Goal: Information Seeking & Learning: Learn about a topic

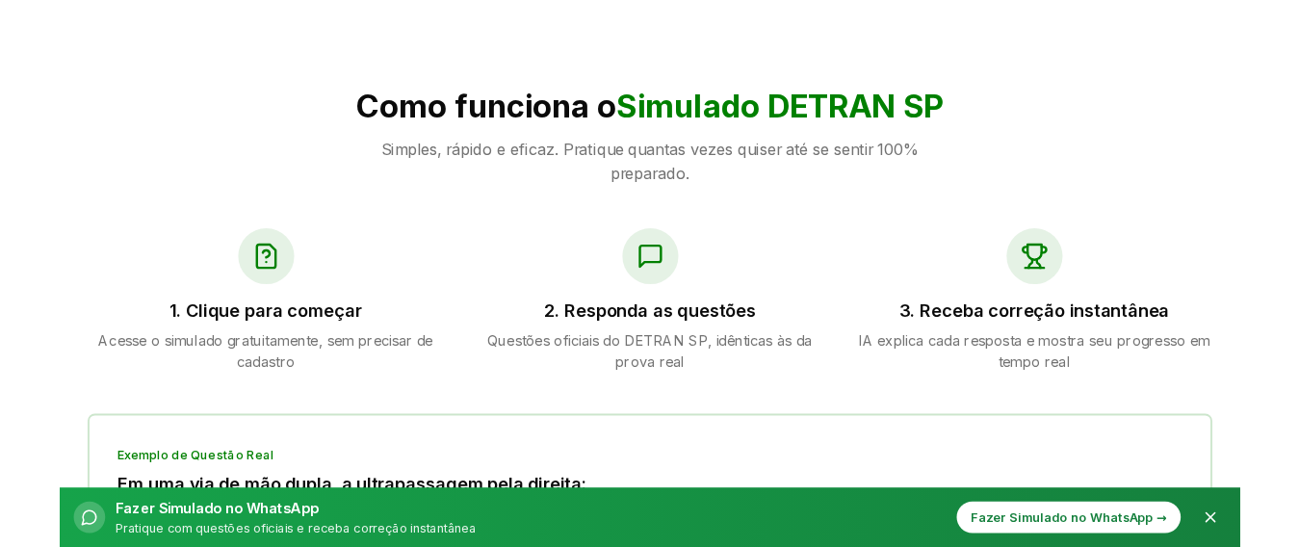
scroll to position [760, 0]
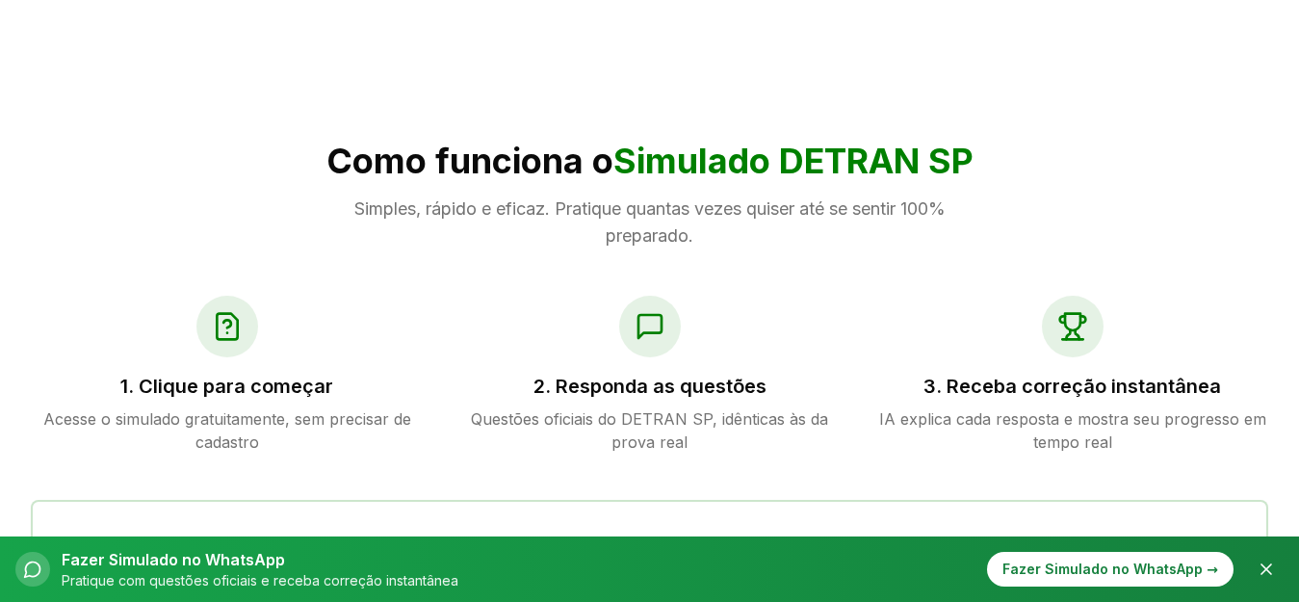
click at [232, 324] on icon at bounding box center [227, 326] width 31 height 31
click at [211, 342] on div at bounding box center [227, 327] width 62 height 62
click at [346, 424] on p "Acesse o simulado gratuitamente, sem precisar de cadastro" at bounding box center [227, 430] width 392 height 46
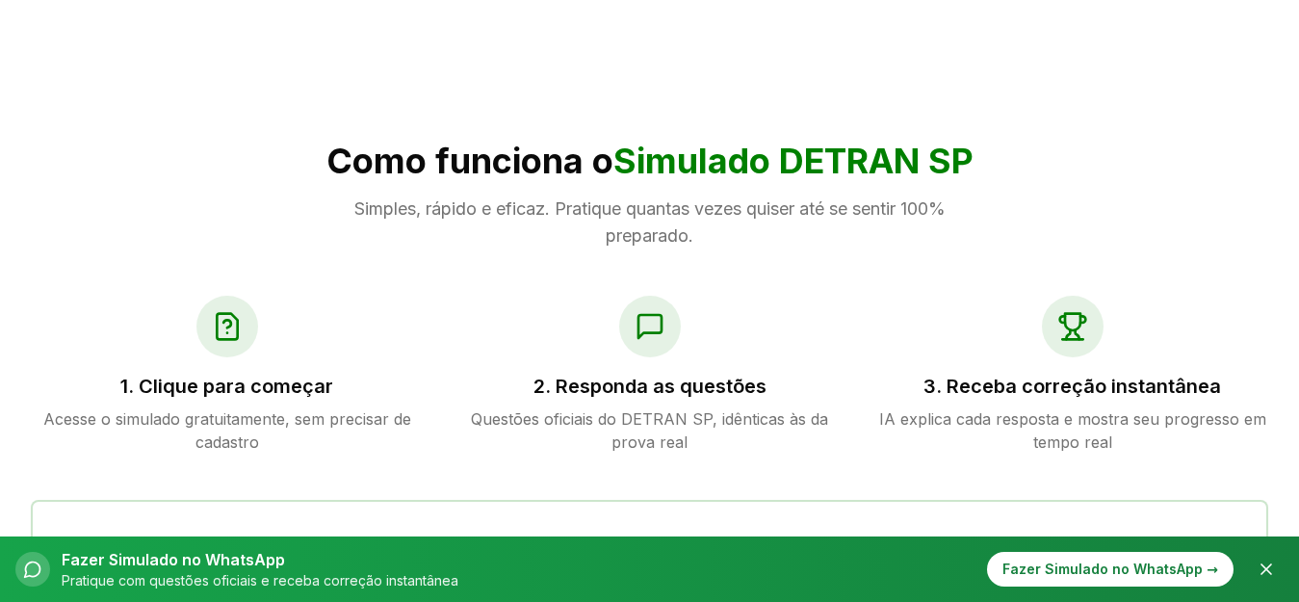
click at [336, 419] on p "Acesse o simulado gratuitamente, sem precisar de cadastro" at bounding box center [227, 430] width 392 height 46
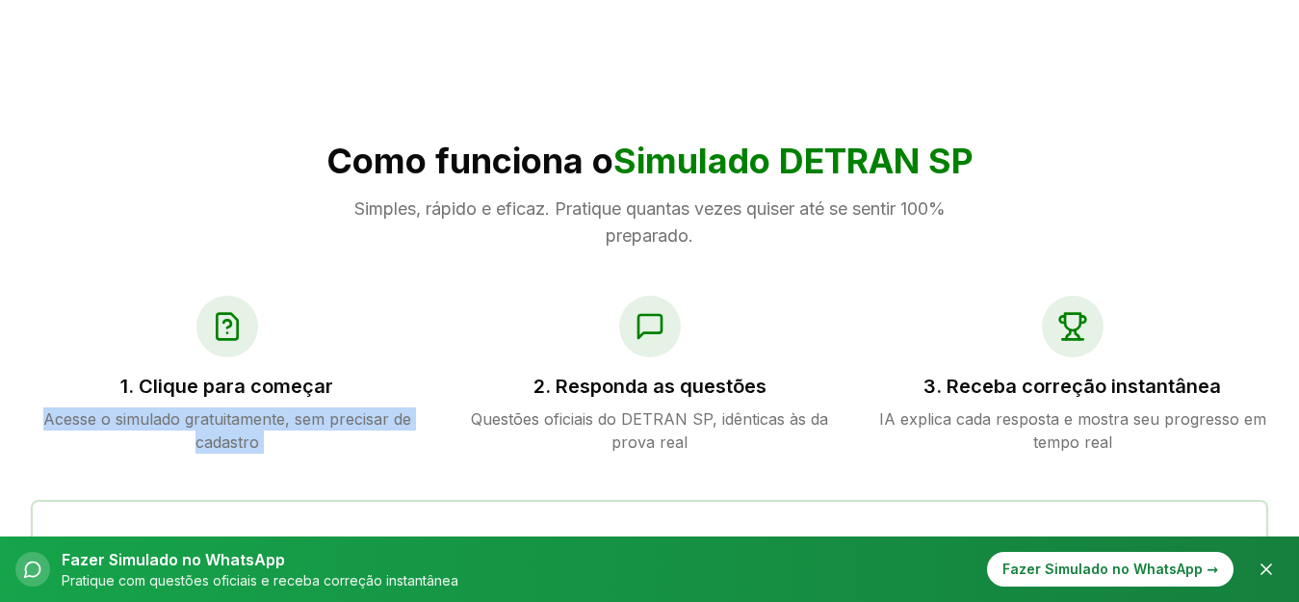
click at [335, 418] on p "Acesse o simulado gratuitamente, sem precisar de cadastro" at bounding box center [227, 430] width 392 height 46
click at [221, 399] on div "1. Clique para começar Acesse o simulado gratuitamente, sem precisar de cadastro" at bounding box center [227, 375] width 392 height 158
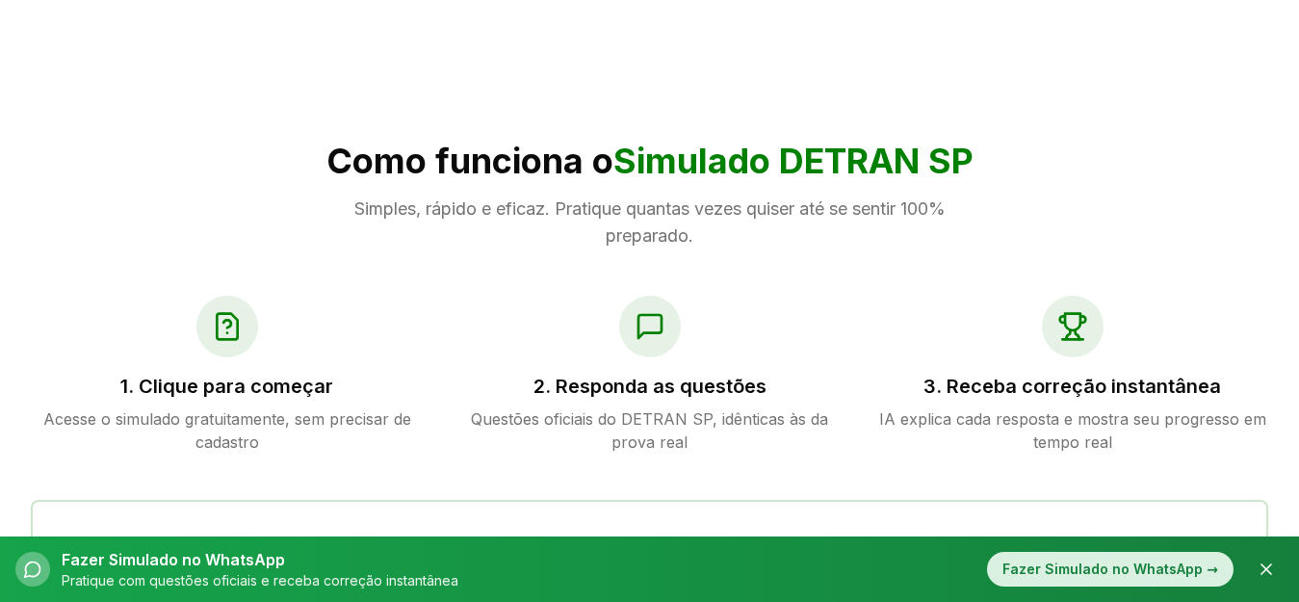
click at [1175, 562] on div "Fazer Simulado no WhatsApp →" at bounding box center [1110, 569] width 246 height 35
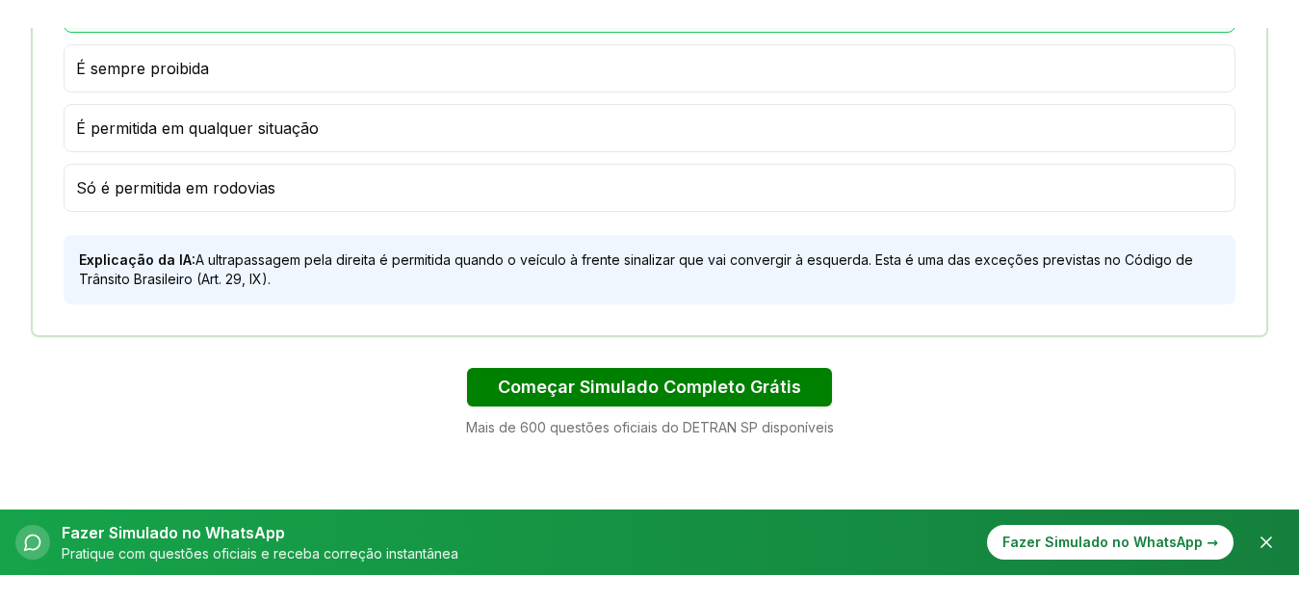
scroll to position [1390, 0]
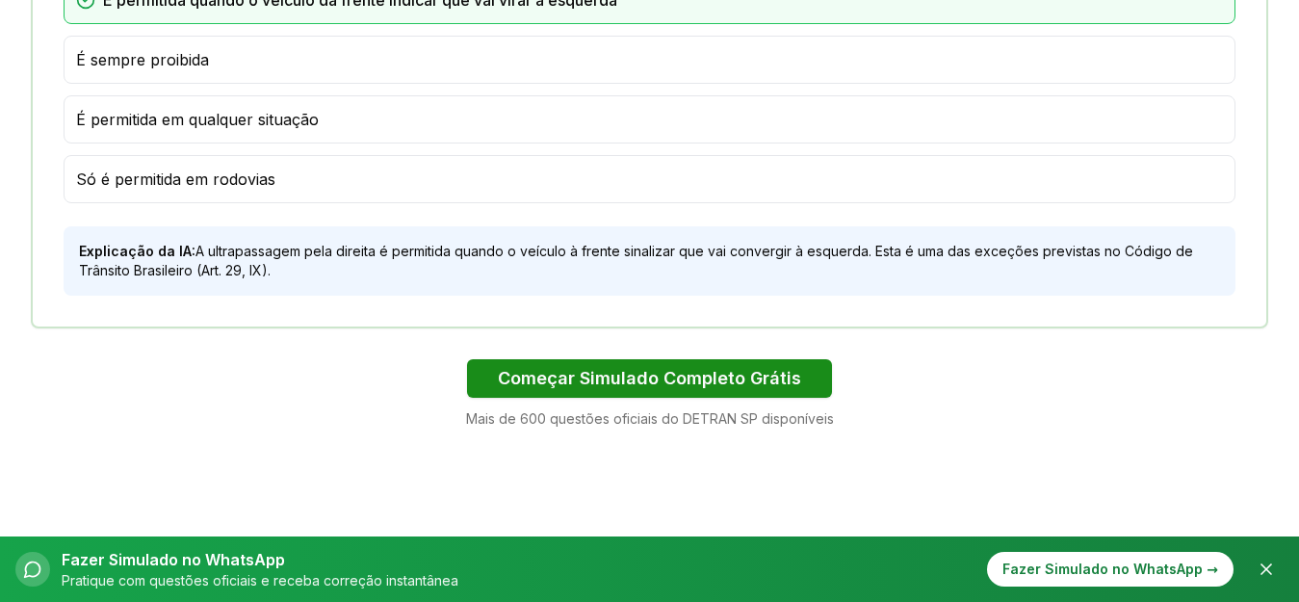
click at [707, 373] on button "Começar Simulado Completo Grátis" at bounding box center [649, 378] width 365 height 39
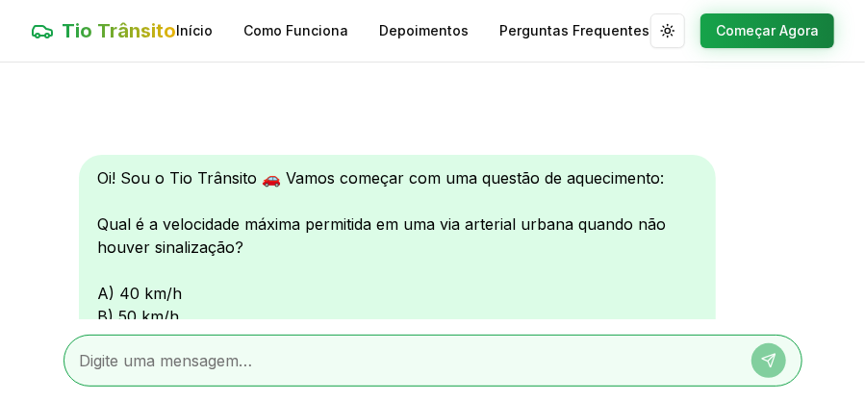
drag, startPoint x: 1306, startPoint y: 3, endPoint x: 470, endPoint y: 96, distance: 841.7
click at [470, 96] on div "Oi! Sou o Tio Trânsito 🚗 Vamos começar com uma questão de aquecimento: Qual é a…" at bounding box center [433, 191] width 739 height 257
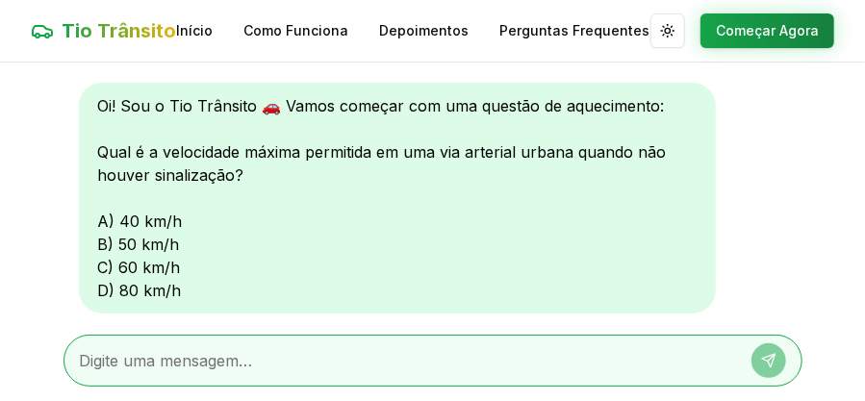
scroll to position [70, 0]
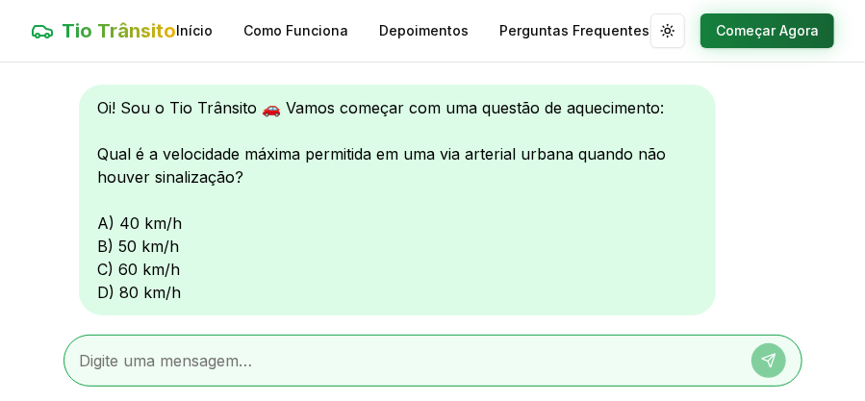
click at [786, 34] on button "Começar Agora" at bounding box center [768, 30] width 134 height 35
click at [757, 39] on button "Começar Agora" at bounding box center [768, 30] width 134 height 35
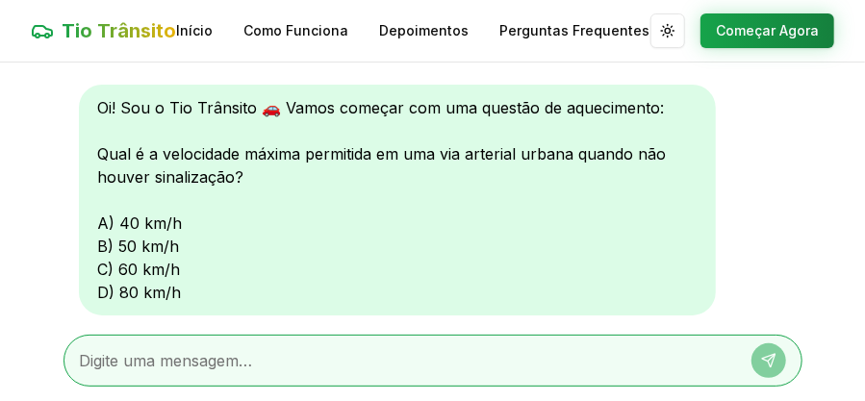
click at [213, 356] on textarea at bounding box center [406, 360] width 653 height 23
click at [770, 359] on icon at bounding box center [771, 357] width 7 height 7
click at [770, 358] on icon at bounding box center [768, 360] width 15 height 15
click at [277, 364] on textarea at bounding box center [406, 360] width 653 height 23
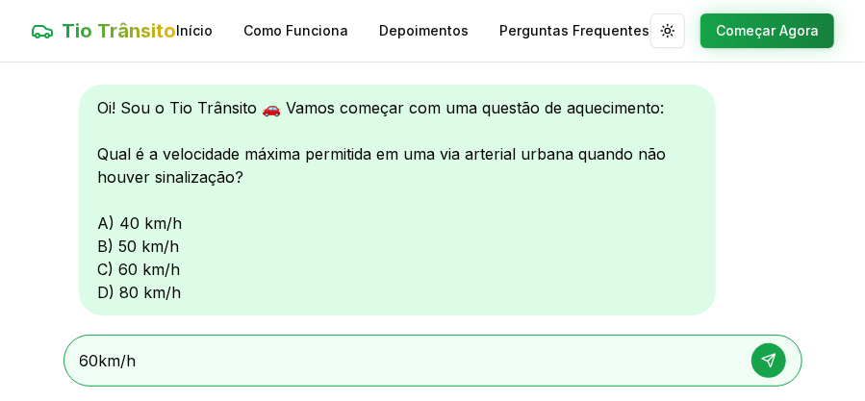
type textarea "60km/h"
click at [763, 358] on icon at bounding box center [768, 360] width 13 height 13
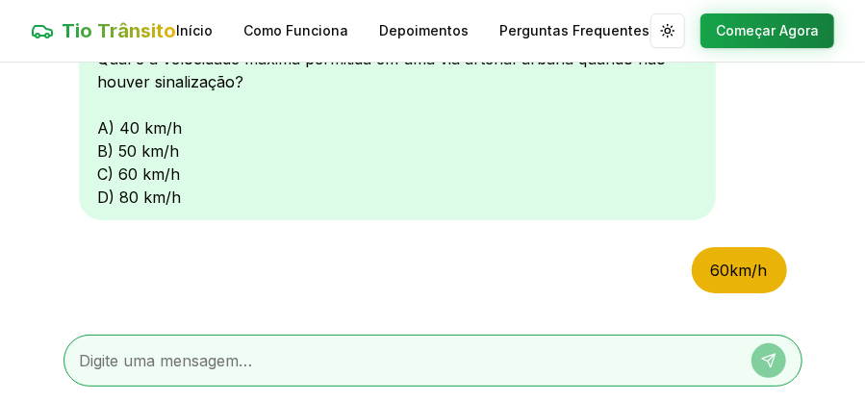
scroll to position [391, 0]
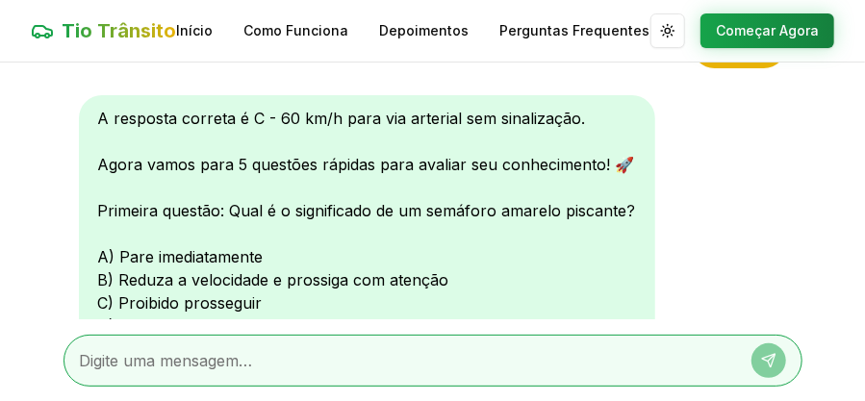
click at [459, 352] on textarea at bounding box center [406, 360] width 653 height 23
type textarea "b"
click at [765, 362] on icon at bounding box center [768, 360] width 15 height 15
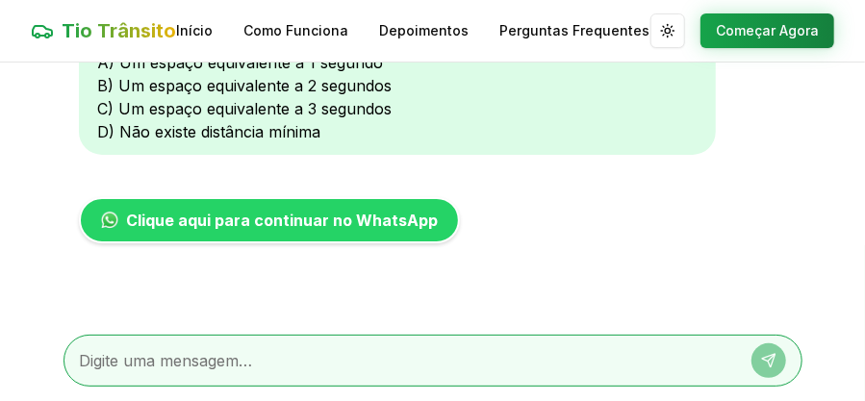
scroll to position [760, 0]
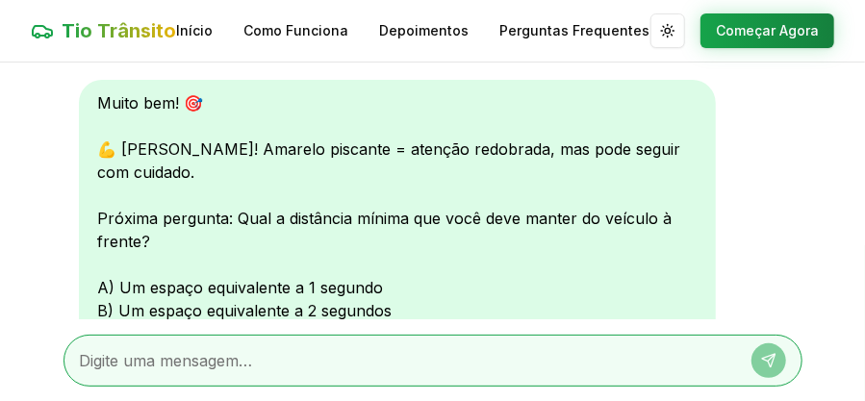
click at [362, 348] on div at bounding box center [433, 361] width 739 height 52
click at [109, 362] on textarea at bounding box center [406, 360] width 653 height 23
click at [168, 355] on textarea at bounding box center [406, 360] width 653 height 23
type textarea "b"
click at [768, 359] on icon at bounding box center [768, 360] width 15 height 15
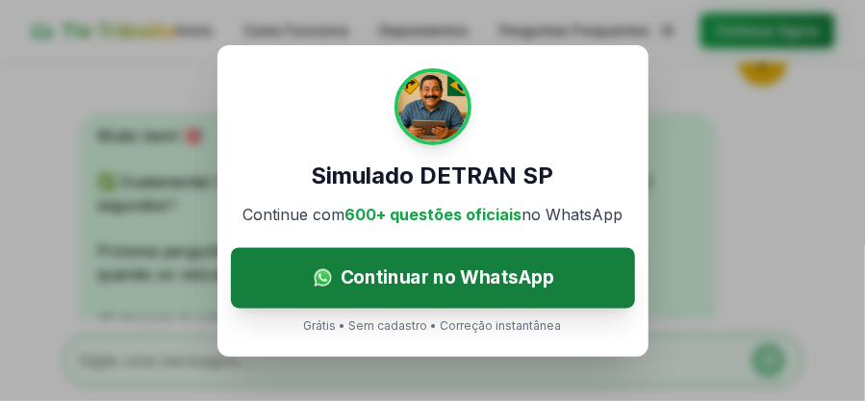
scroll to position [1201, 0]
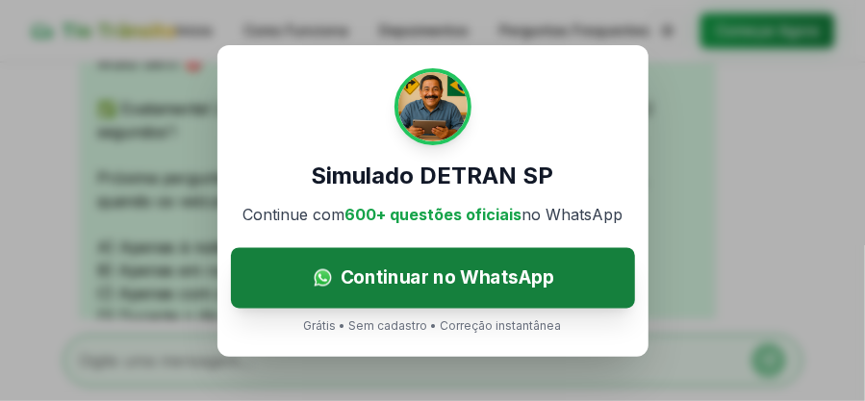
click at [366, 280] on span "Continuar no WhatsApp" at bounding box center [447, 278] width 214 height 28
